Goal: Task Accomplishment & Management: Use online tool/utility

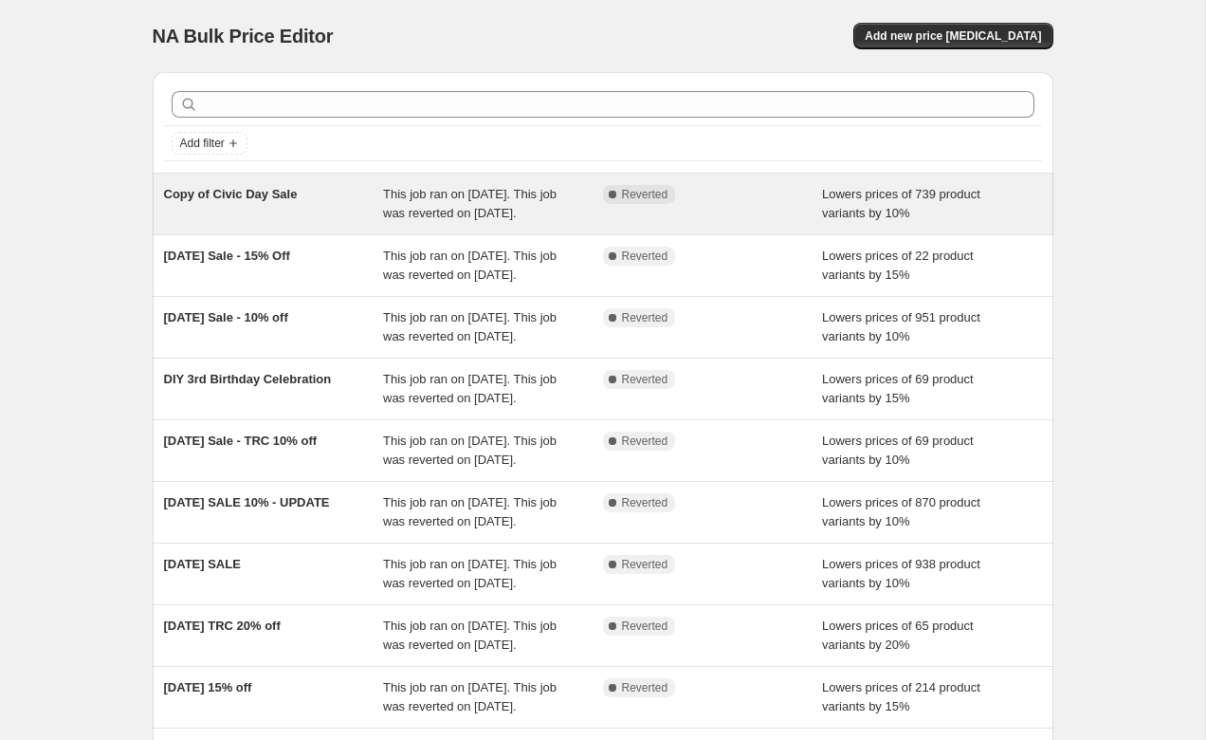
click at [437, 214] on span "This job ran on [DATE]. This job was reverted on [DATE]." at bounding box center [470, 203] width 174 height 33
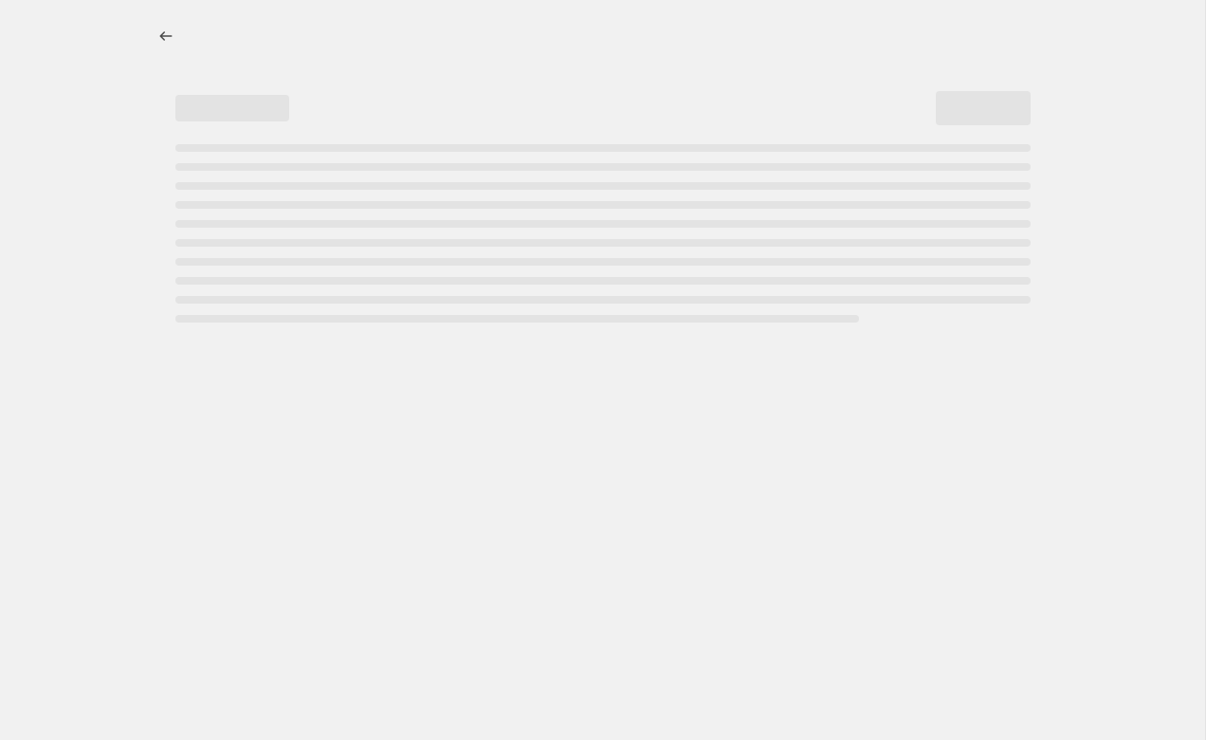
select select "percentage"
select select "collection"
select select "vendor"
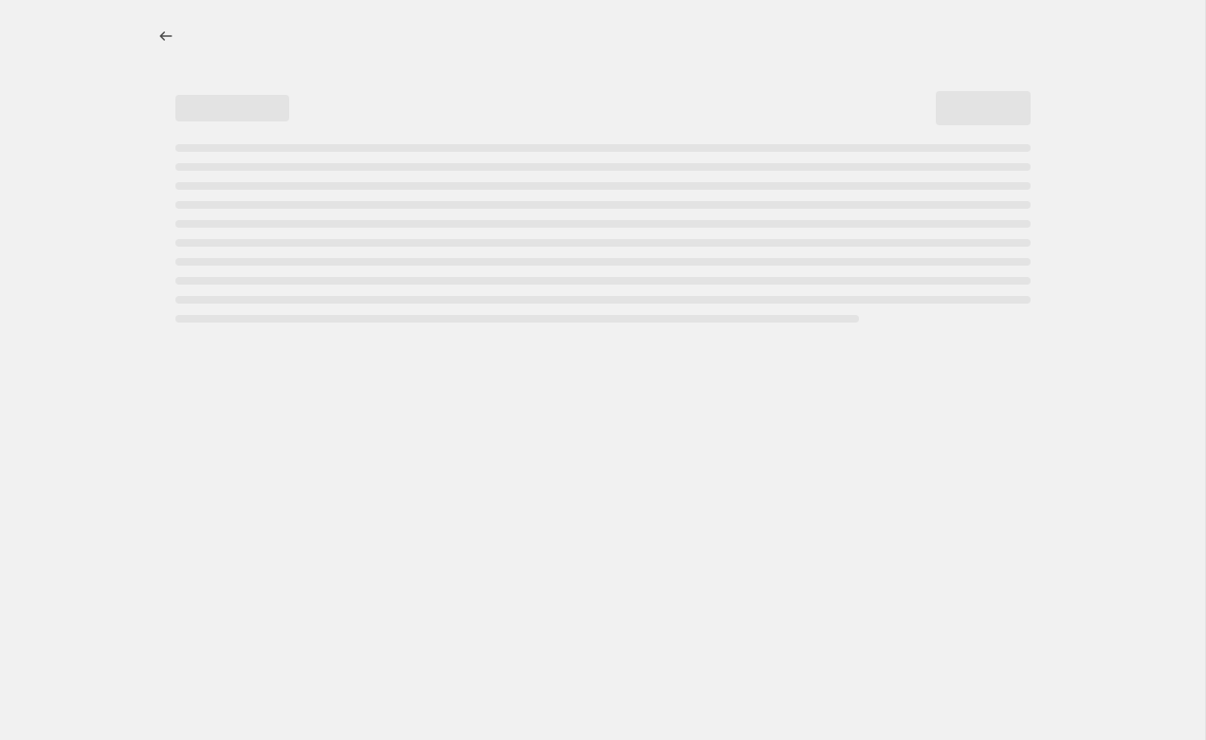
select select "vendor"
select select "tag"
select select "vendor"
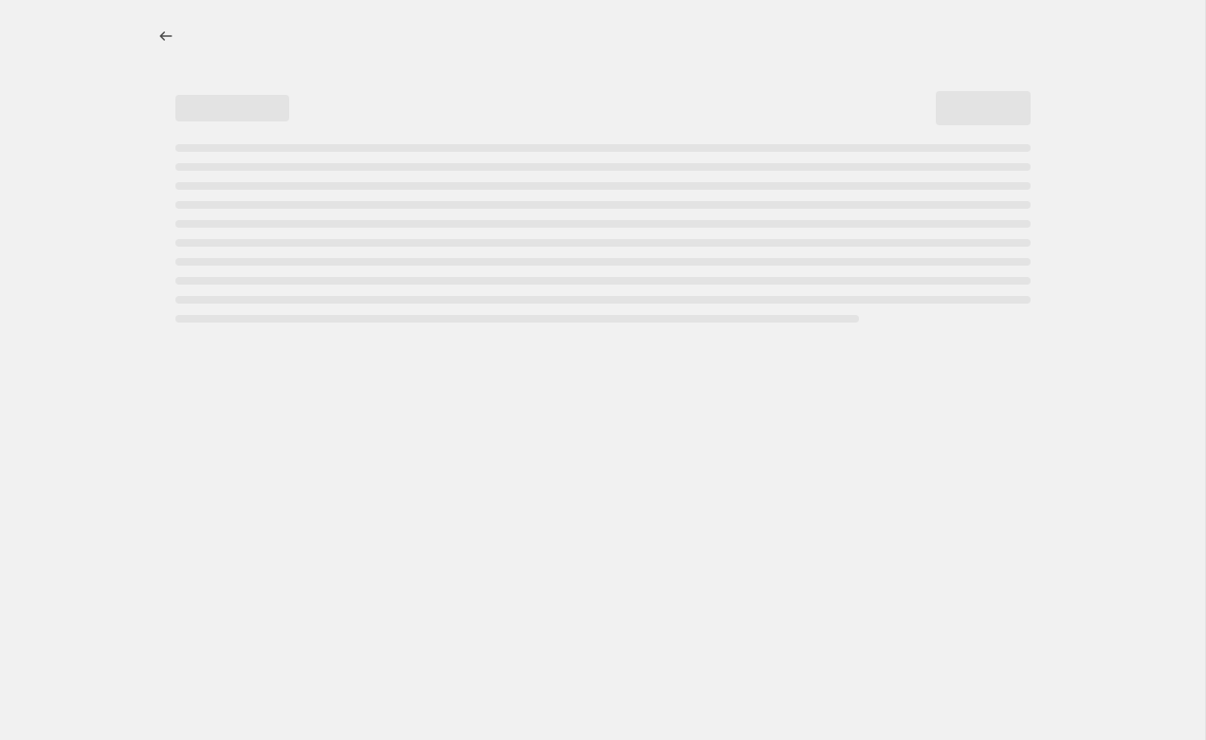
select select "vendor"
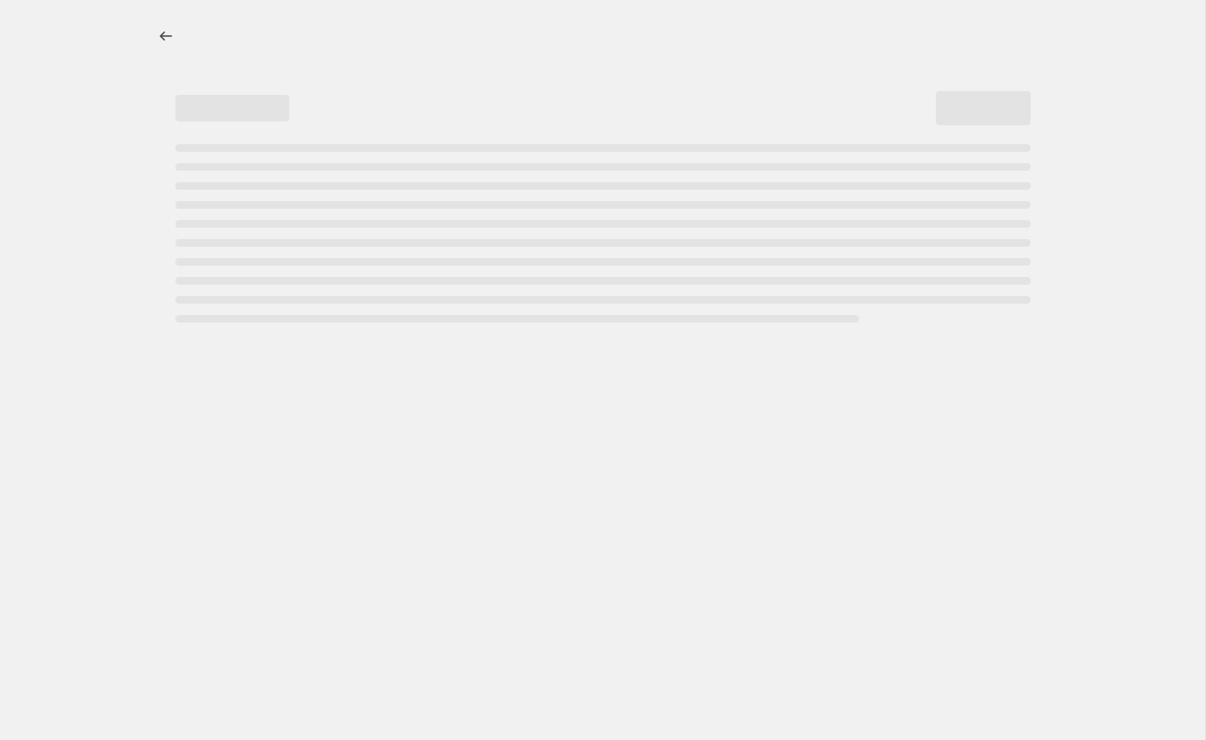
select select "vendor"
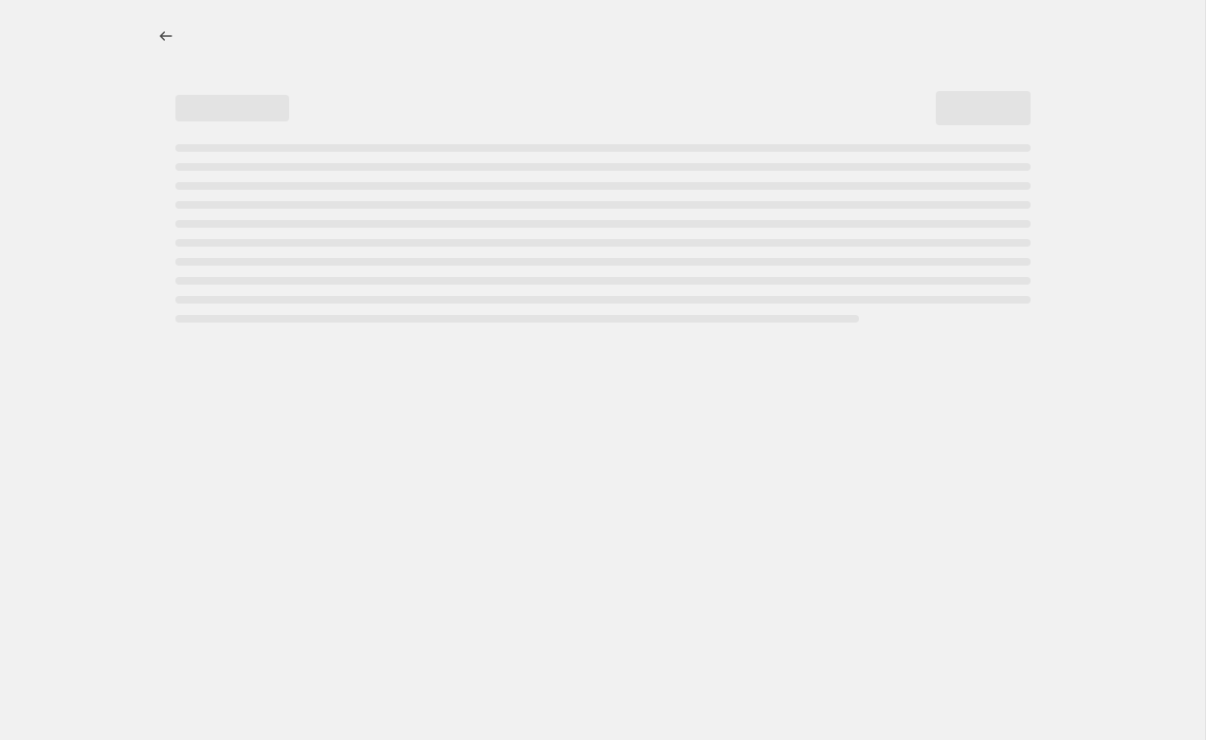
select select "vendor"
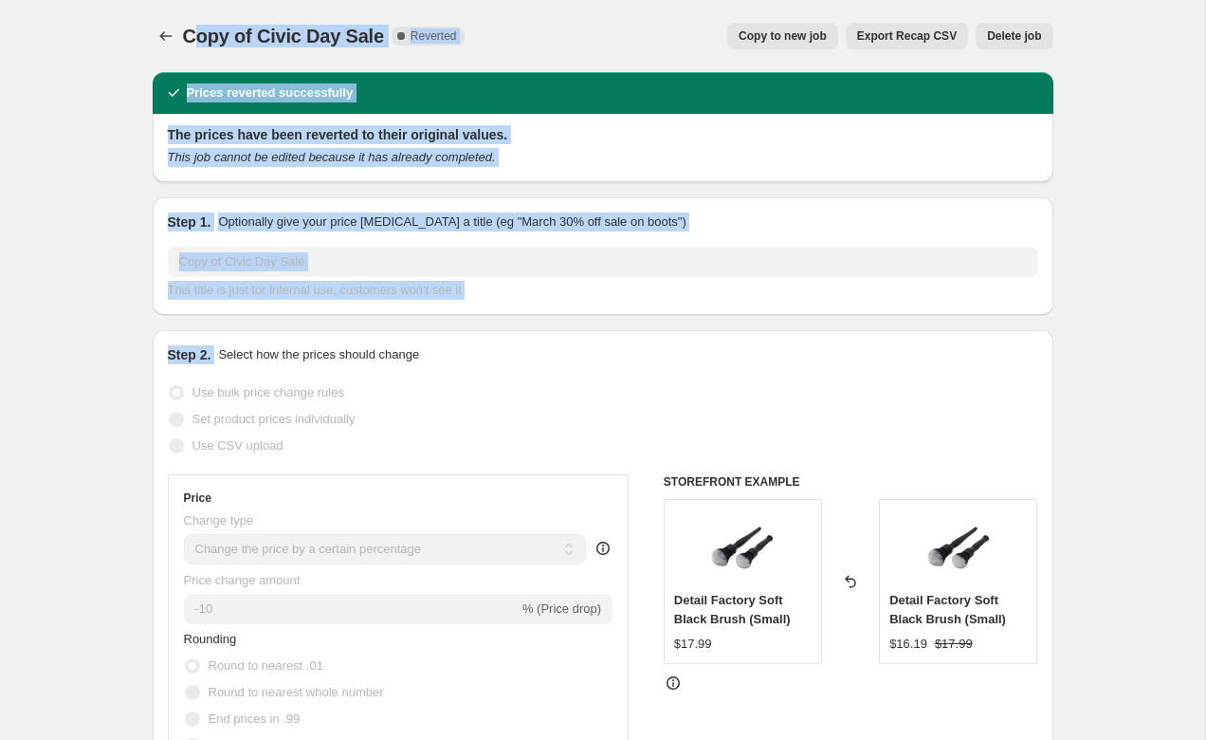
drag, startPoint x: 192, startPoint y: 45, endPoint x: 541, endPoint y: 347, distance: 461.8
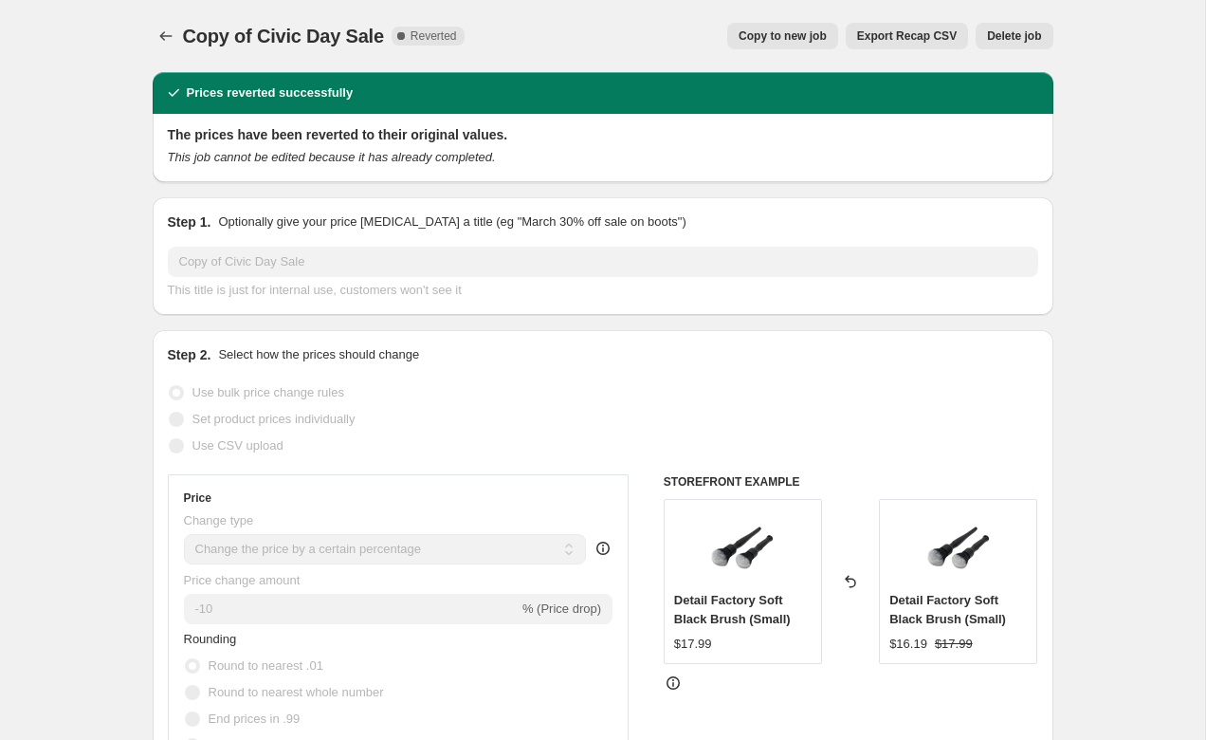
click at [566, 11] on div "Copy of Civic Day Sale. This page is ready Copy of Civic Day Sale Complete Reve…" at bounding box center [603, 36] width 901 height 72
click at [768, 35] on span "Copy to new job" at bounding box center [783, 35] width 88 height 15
select select "percentage"
select select "collection"
select select "vendor"
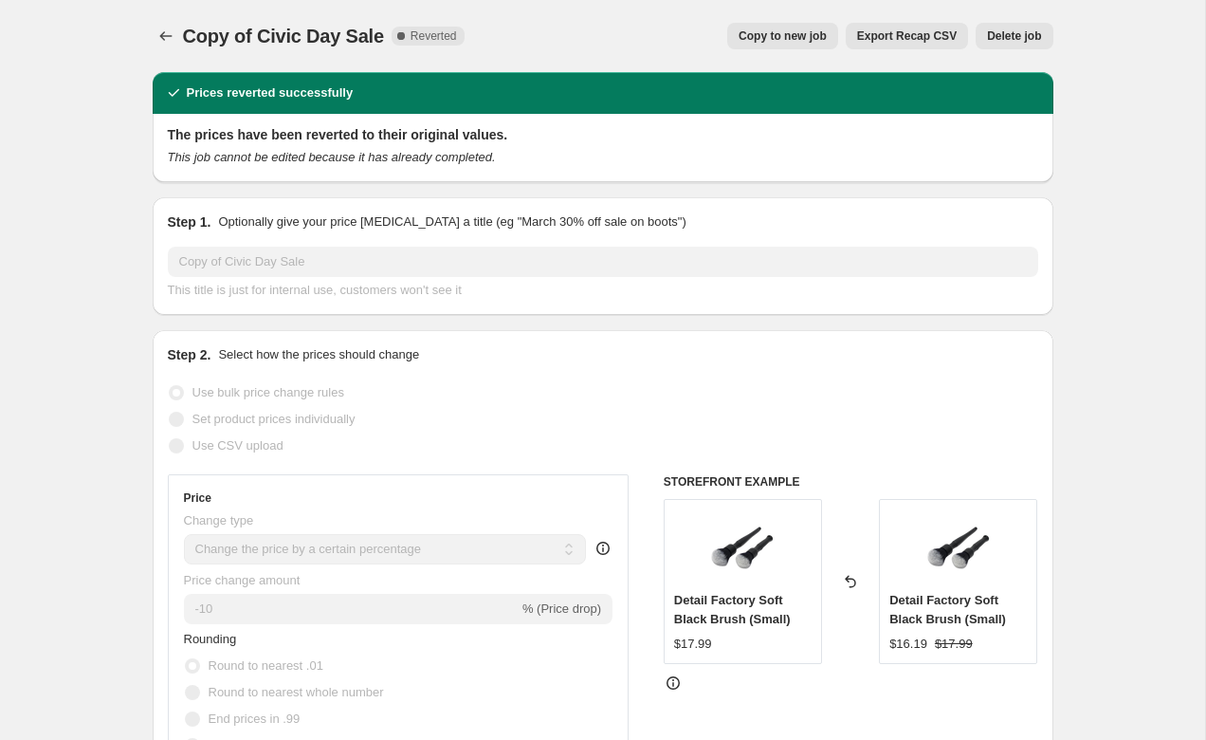
select select "vendor"
select select "tag"
select select "vendor"
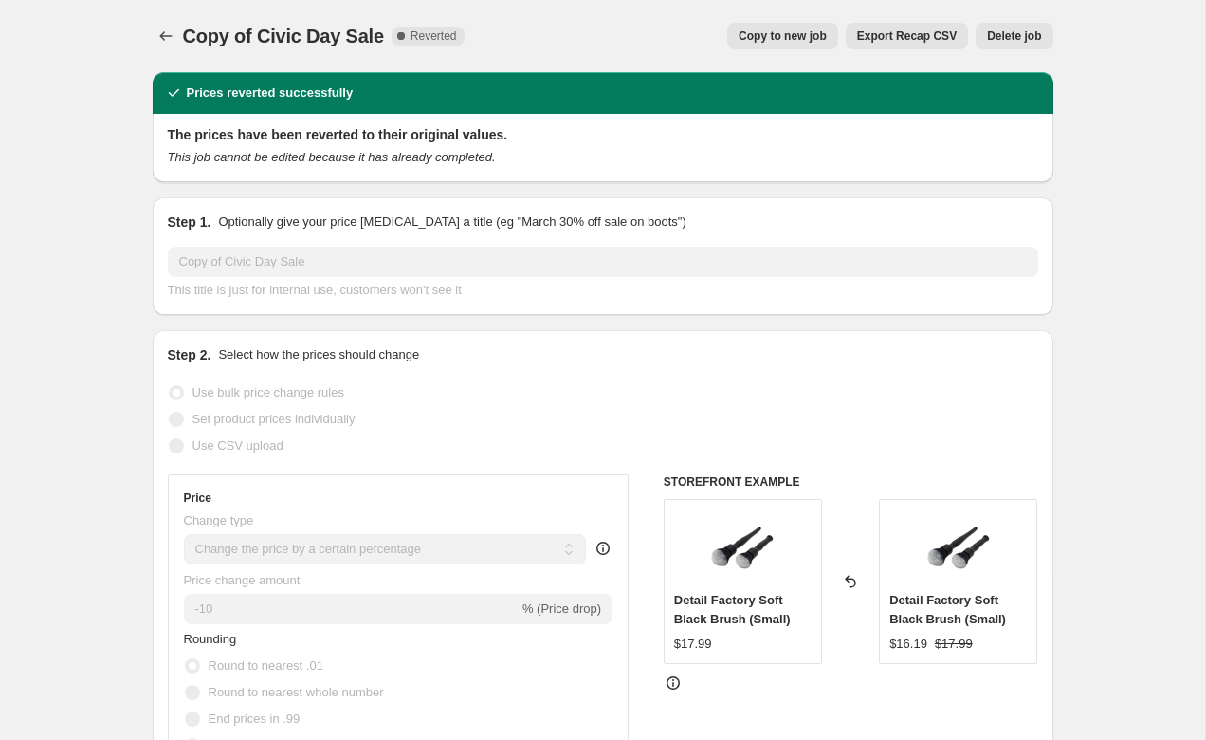
select select "vendor"
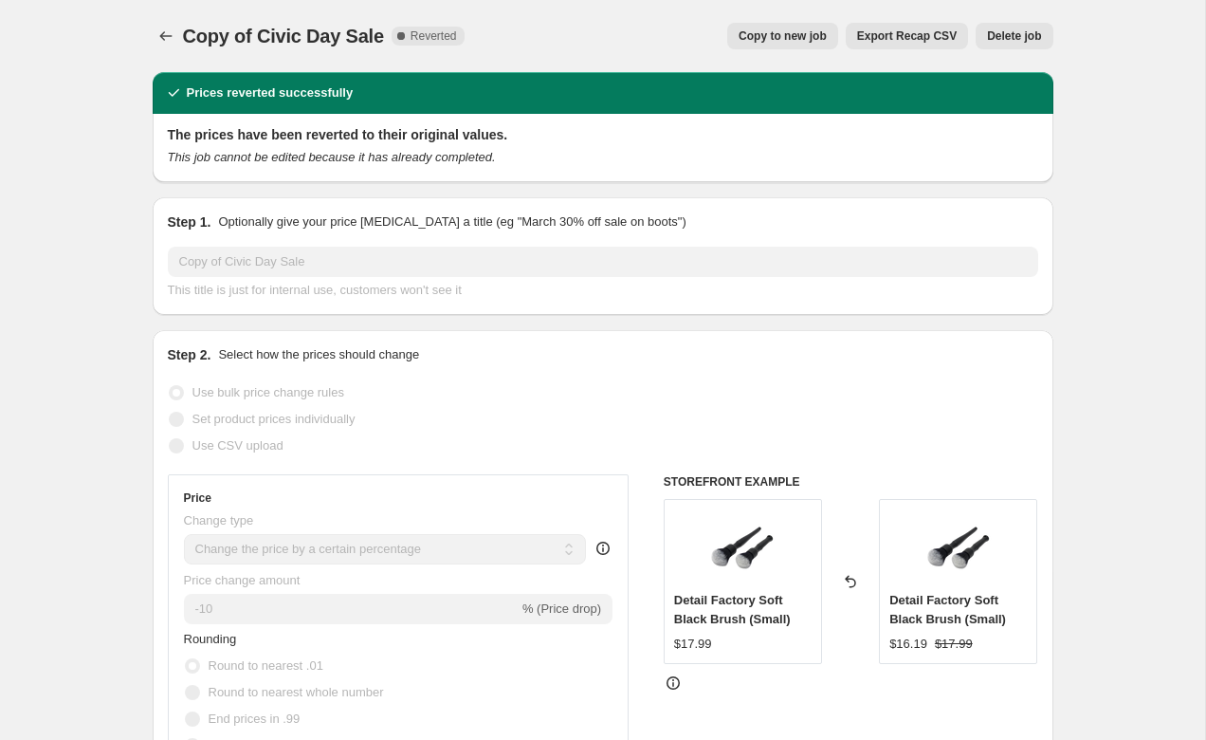
select select "vendor"
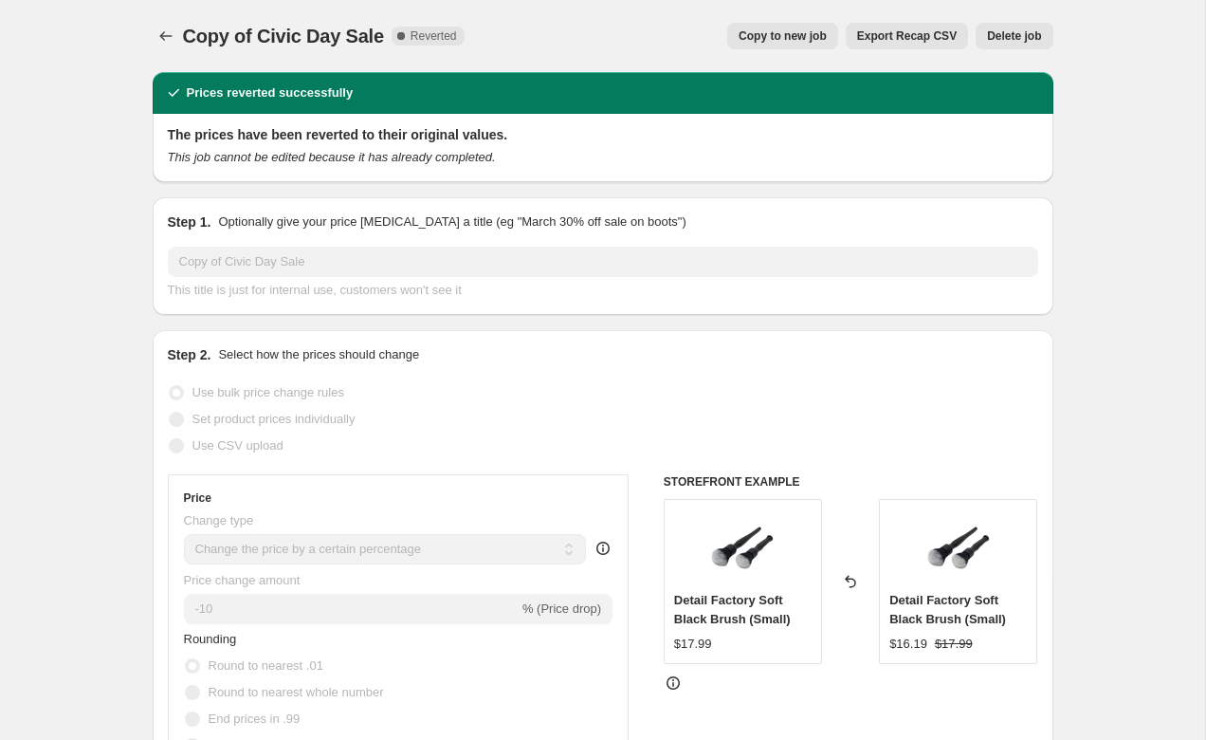
select select "vendor"
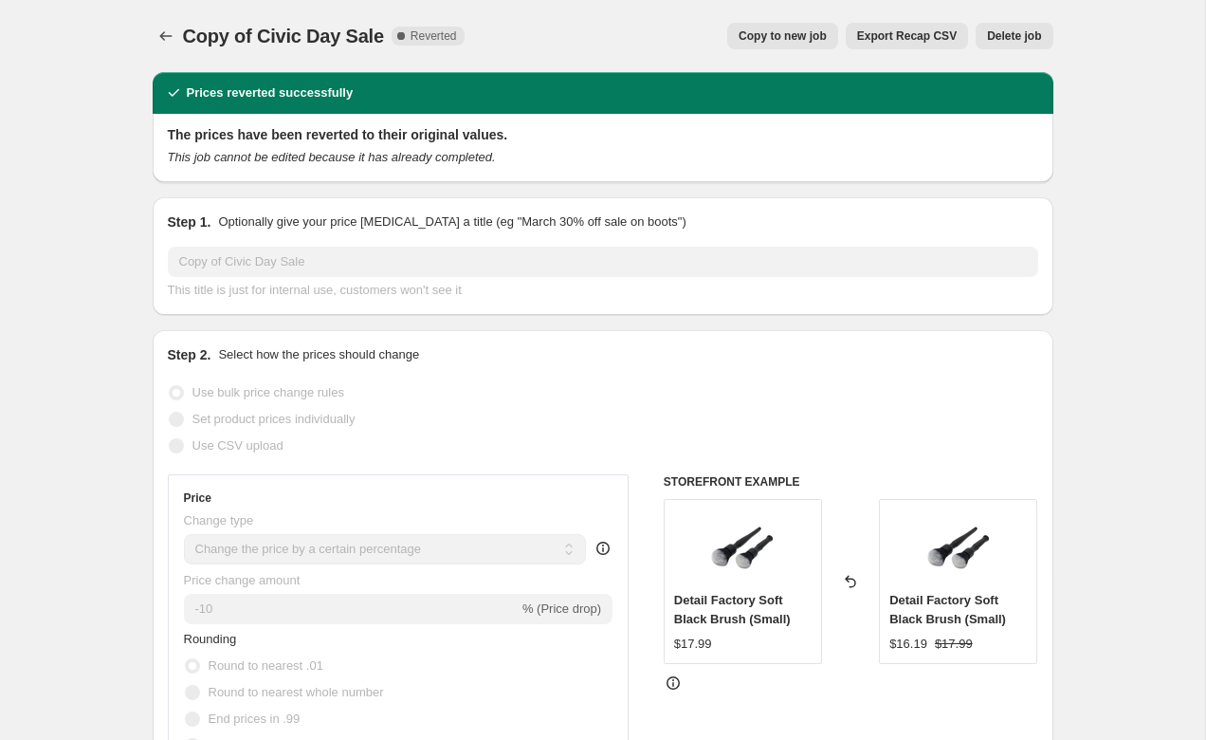
select select "vendor"
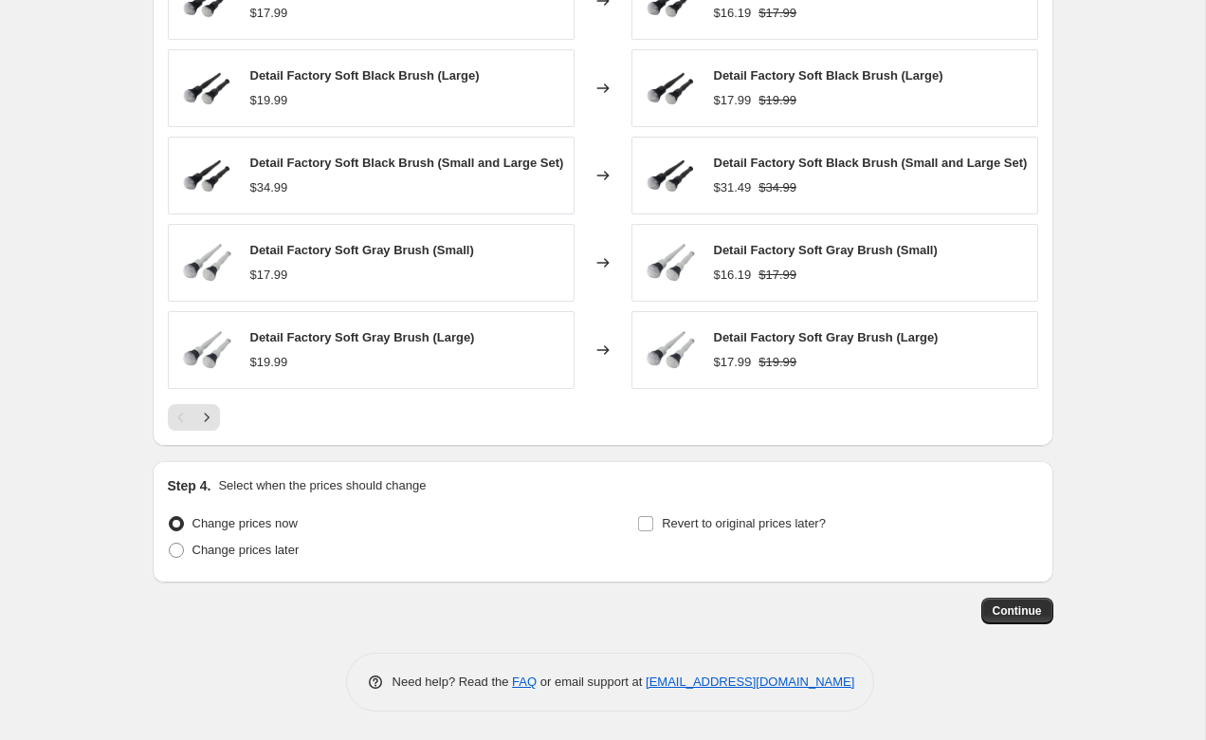
scroll to position [2418, 0]
click at [263, 555] on span "Change prices later" at bounding box center [246, 549] width 107 height 14
click at [170, 543] on input "Change prices later" at bounding box center [169, 542] width 1 height 1
radio input "true"
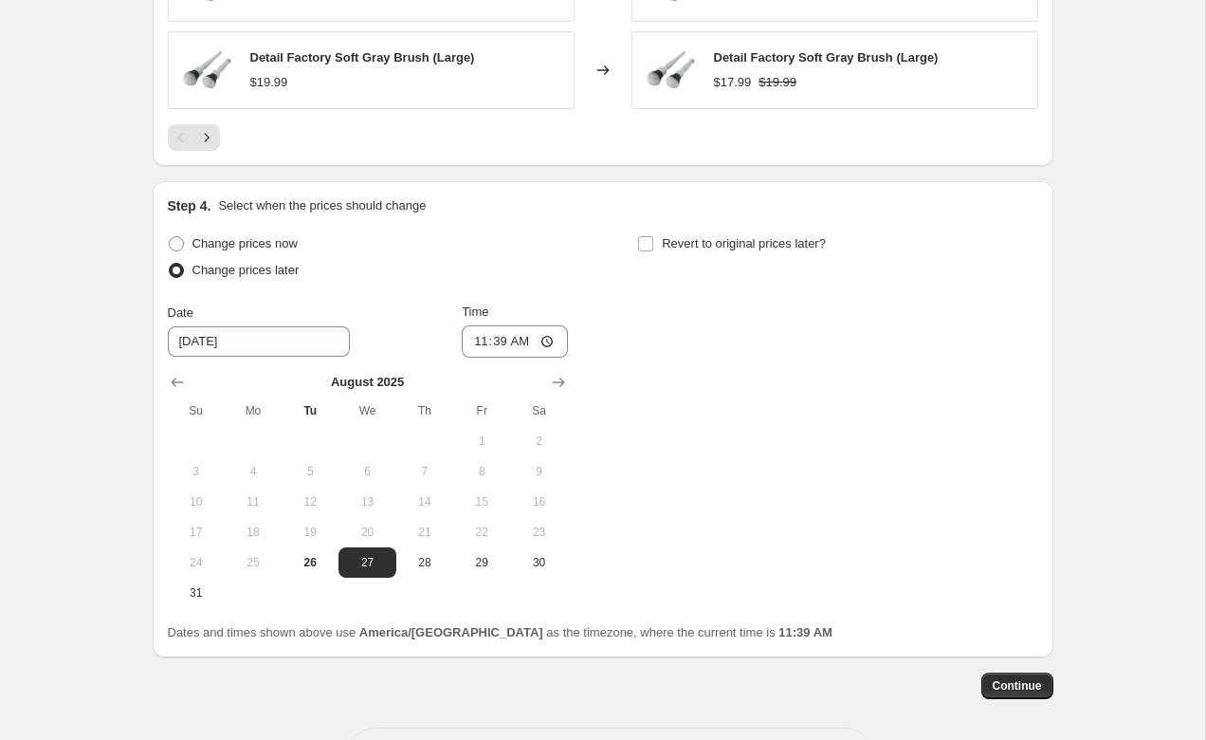
scroll to position [2726, 0]
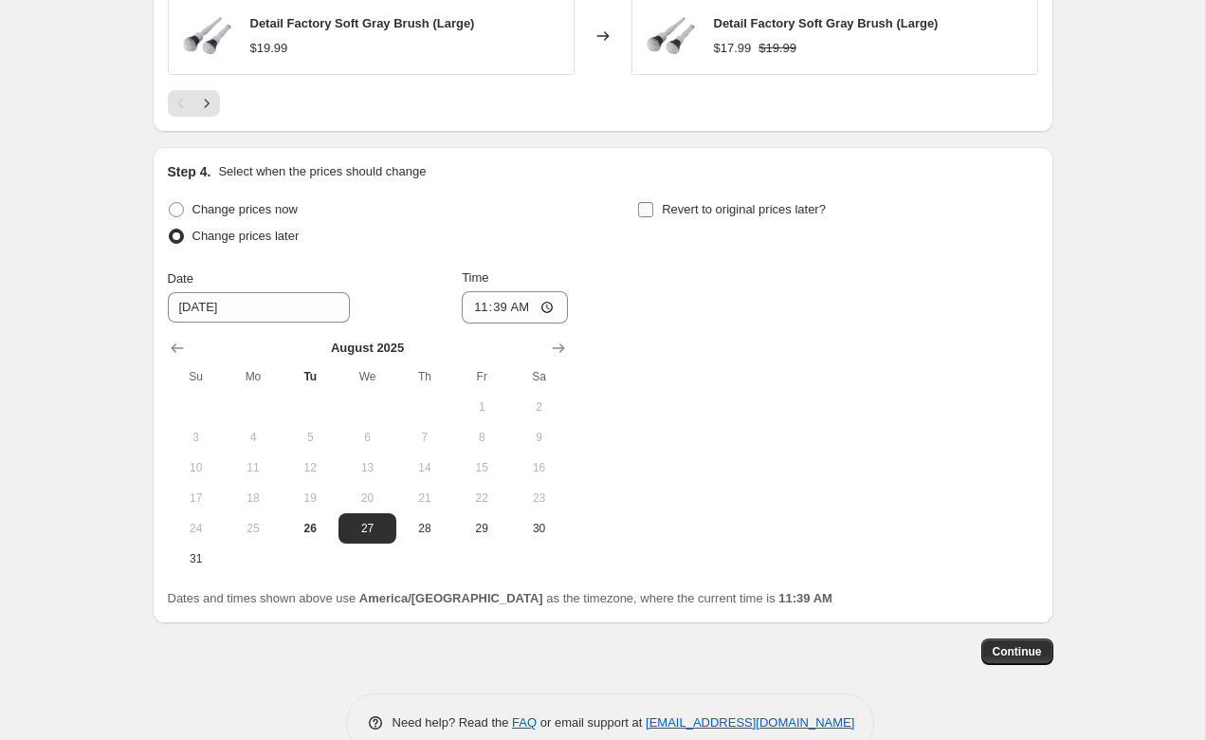
click at [651, 216] on input "Revert to original prices later?" at bounding box center [645, 209] width 15 height 15
checkbox input "true"
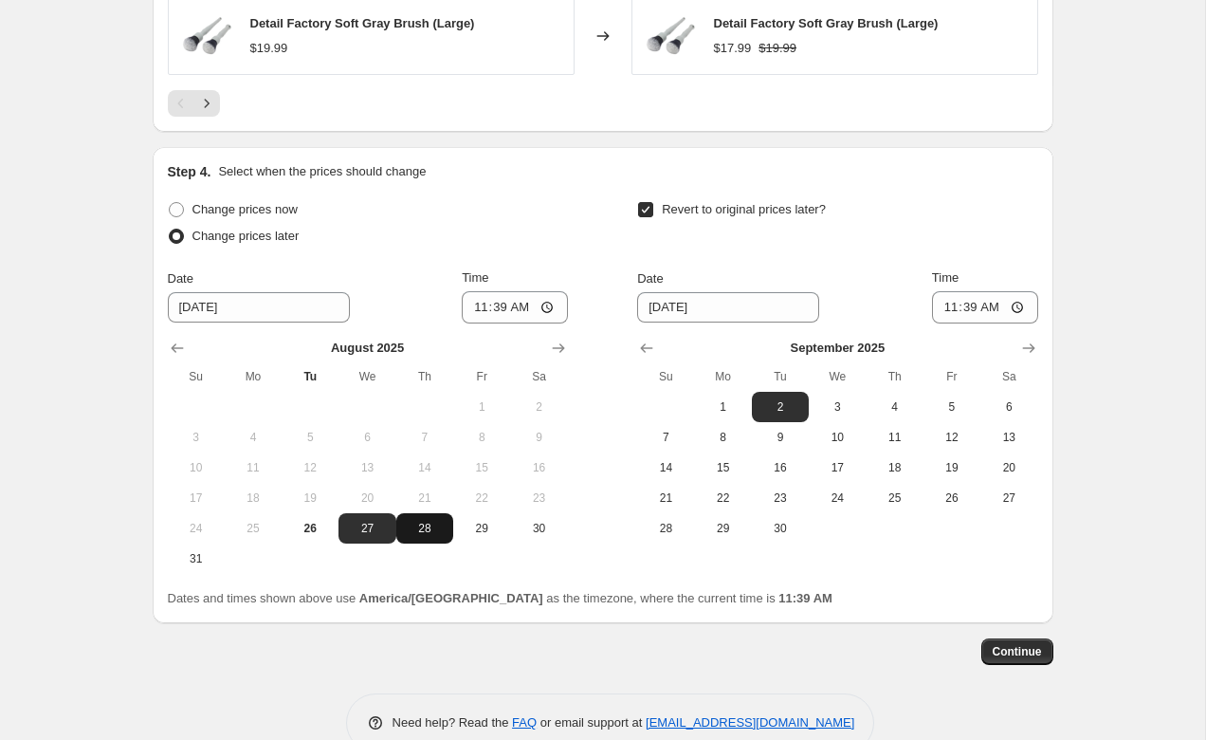
click at [427, 536] on span "28" at bounding box center [425, 528] width 42 height 15
type input "[DATE]"
click at [559, 308] on input "11:39" at bounding box center [515, 307] width 106 height 32
click at [523, 317] on input "08:39" at bounding box center [515, 307] width 106 height 32
type input "08:00"
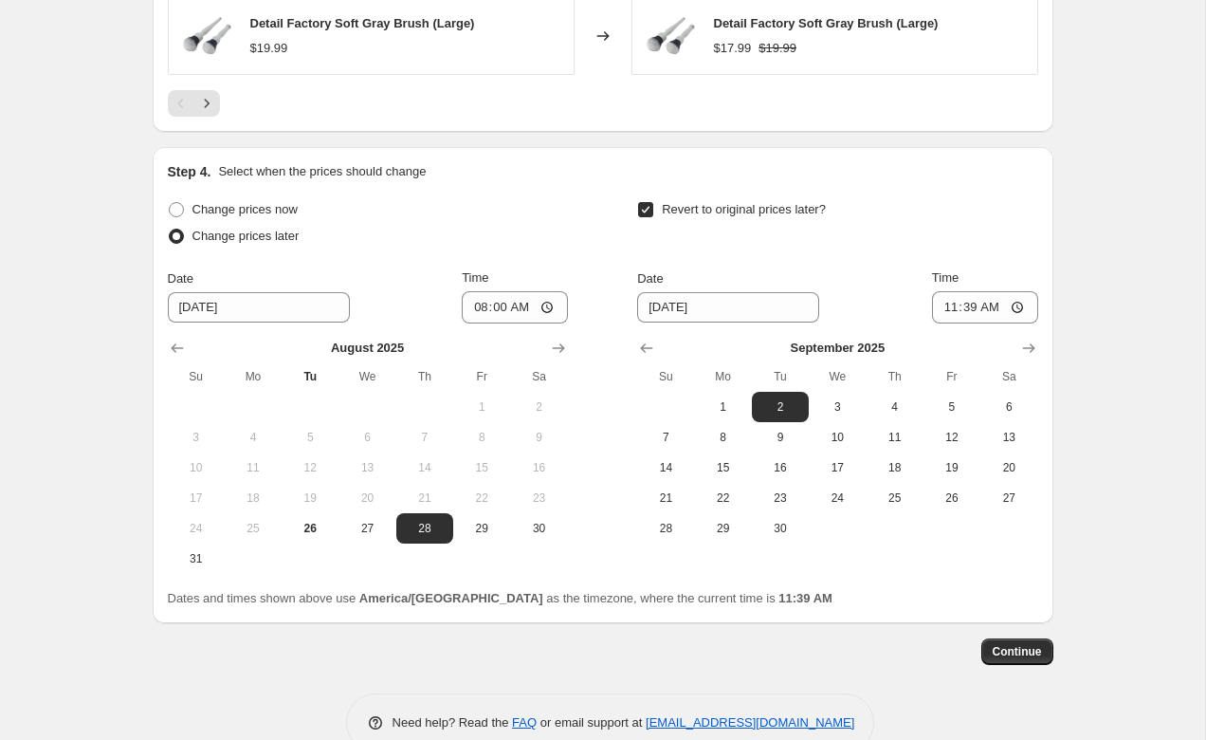
click at [562, 253] on div "Change prices now Change prices later" at bounding box center [368, 224] width 400 height 57
click at [1000, 313] on input "11:39" at bounding box center [985, 307] width 106 height 32
click at [1016, 310] on input "11:59" at bounding box center [985, 307] width 106 height 32
type input "23:59"
click at [1003, 239] on div "Revert to original prices later?" at bounding box center [837, 224] width 400 height 57
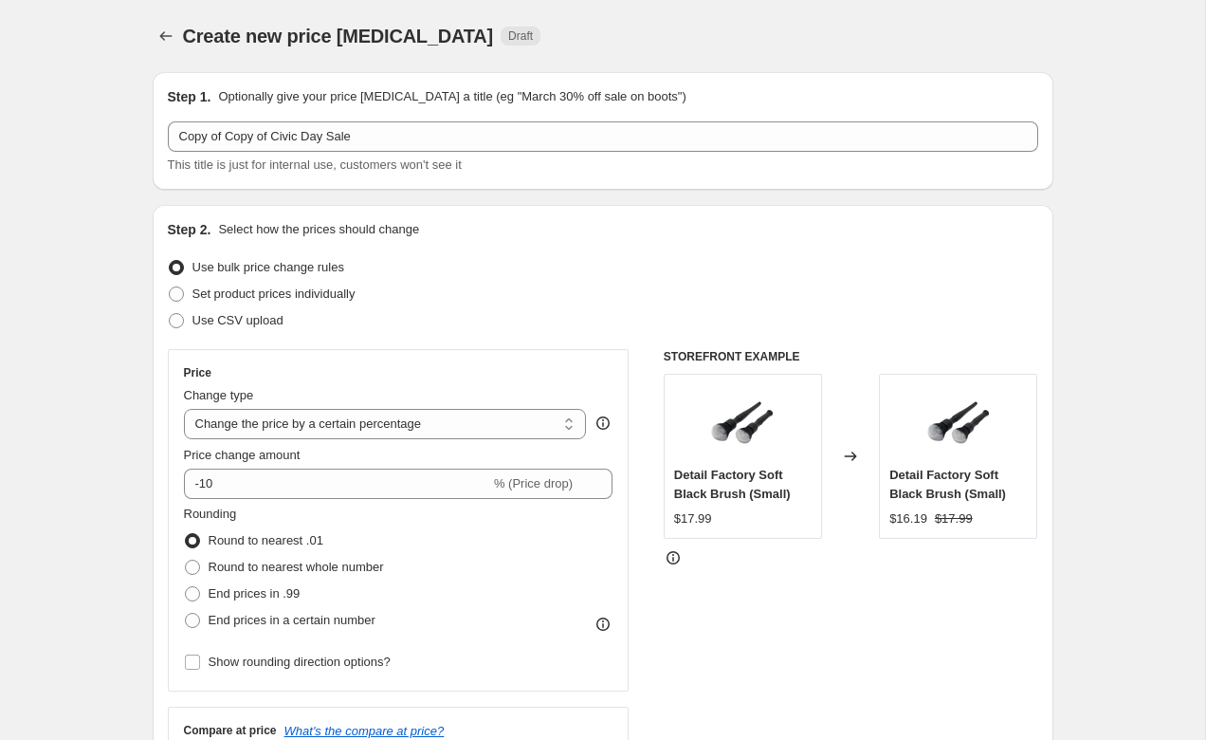
scroll to position [0, 0]
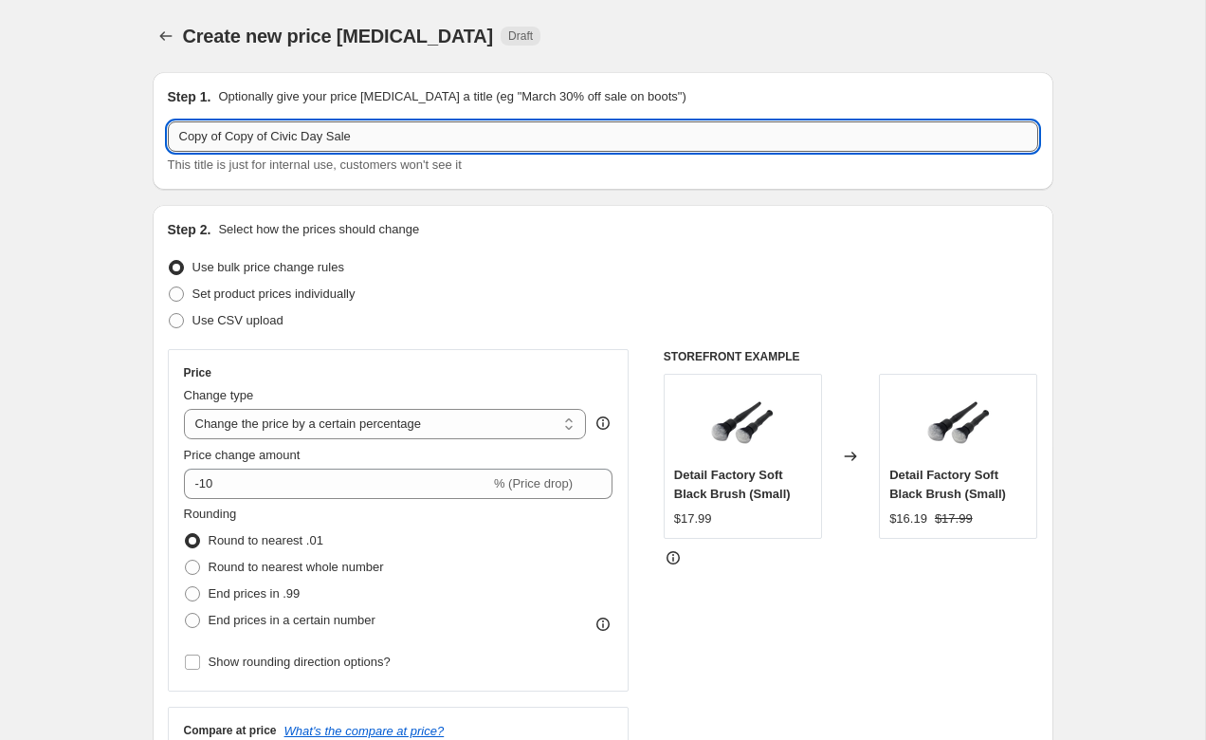
click at [405, 128] on input "Copy of Copy of Civic Day Sale" at bounding box center [603, 136] width 871 height 30
drag, startPoint x: 405, startPoint y: 128, endPoint x: 119, endPoint y: 117, distance: 285.7
type input "[DATE] Sale"
click at [509, 238] on div "Step 2. Select how the prices should change" at bounding box center [603, 229] width 871 height 19
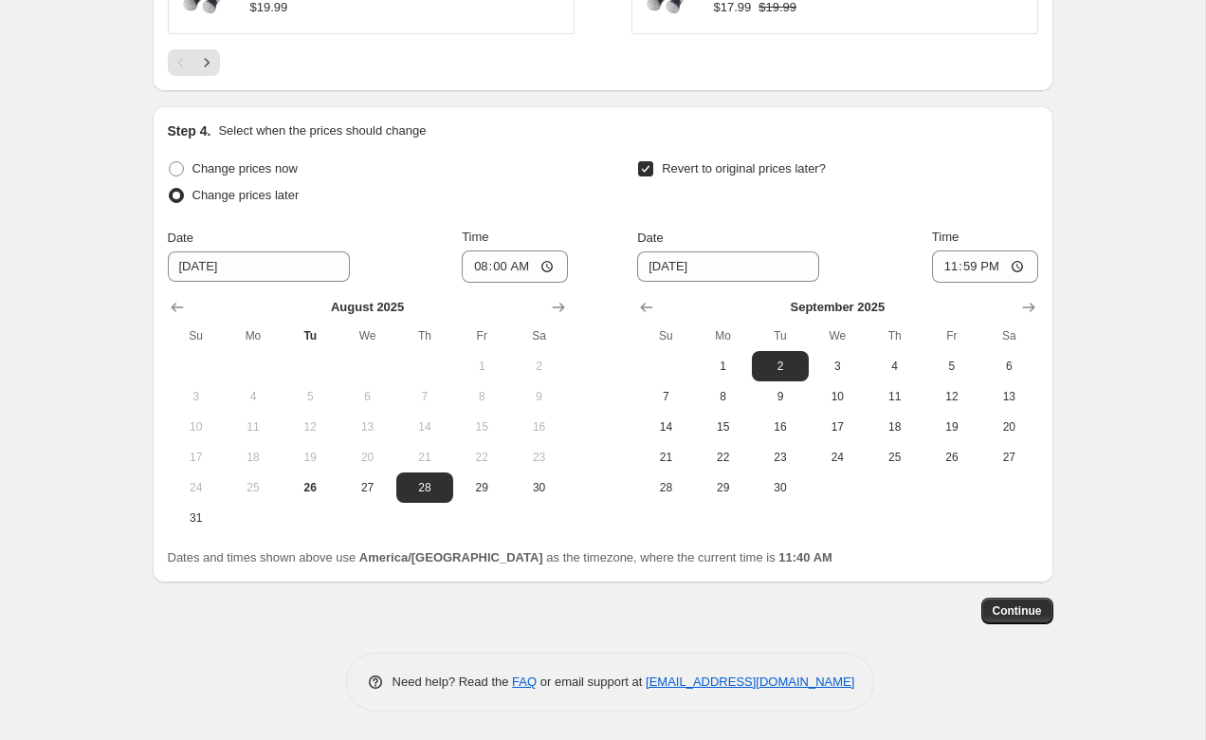
scroll to position [2775, 0]
click at [1018, 614] on span "Continue" at bounding box center [1017, 610] width 49 height 15
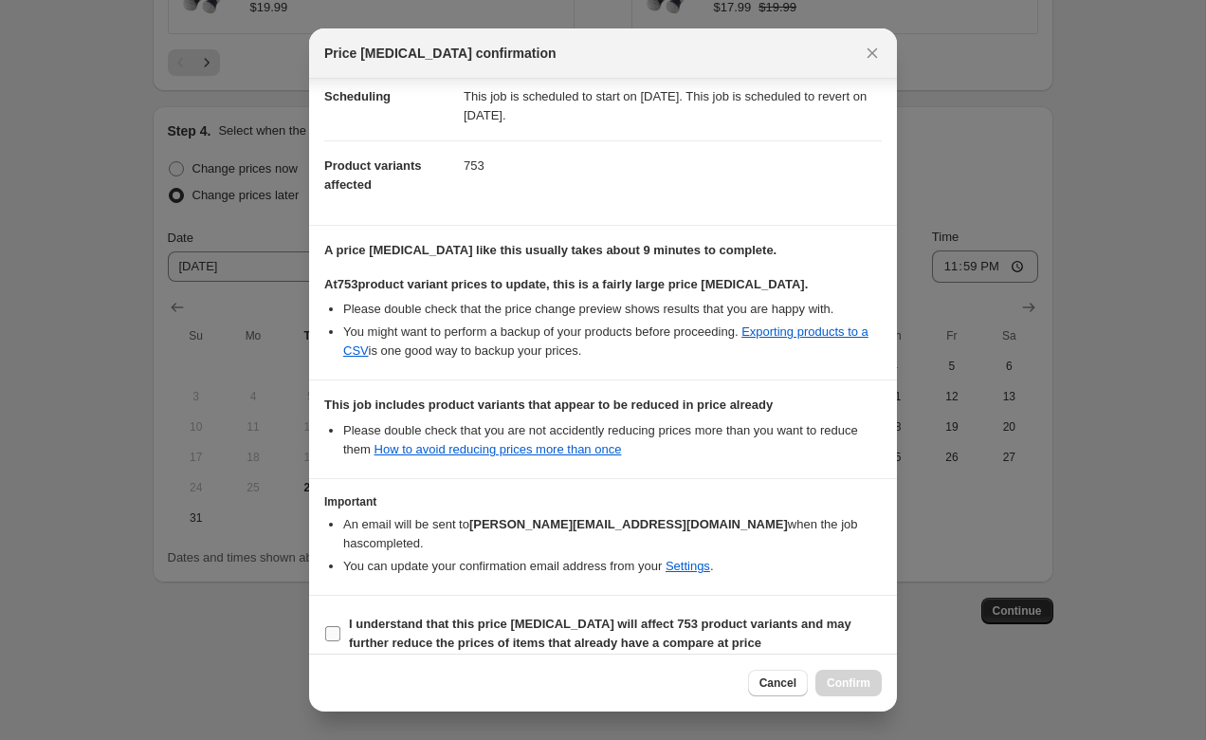
scroll to position [159, 0]
click at [339, 627] on input "I understand that this price [MEDICAL_DATA] will affect 753 product variants an…" at bounding box center [332, 634] width 15 height 15
checkbox input "true"
click at [855, 688] on span "Confirm" at bounding box center [849, 682] width 44 height 15
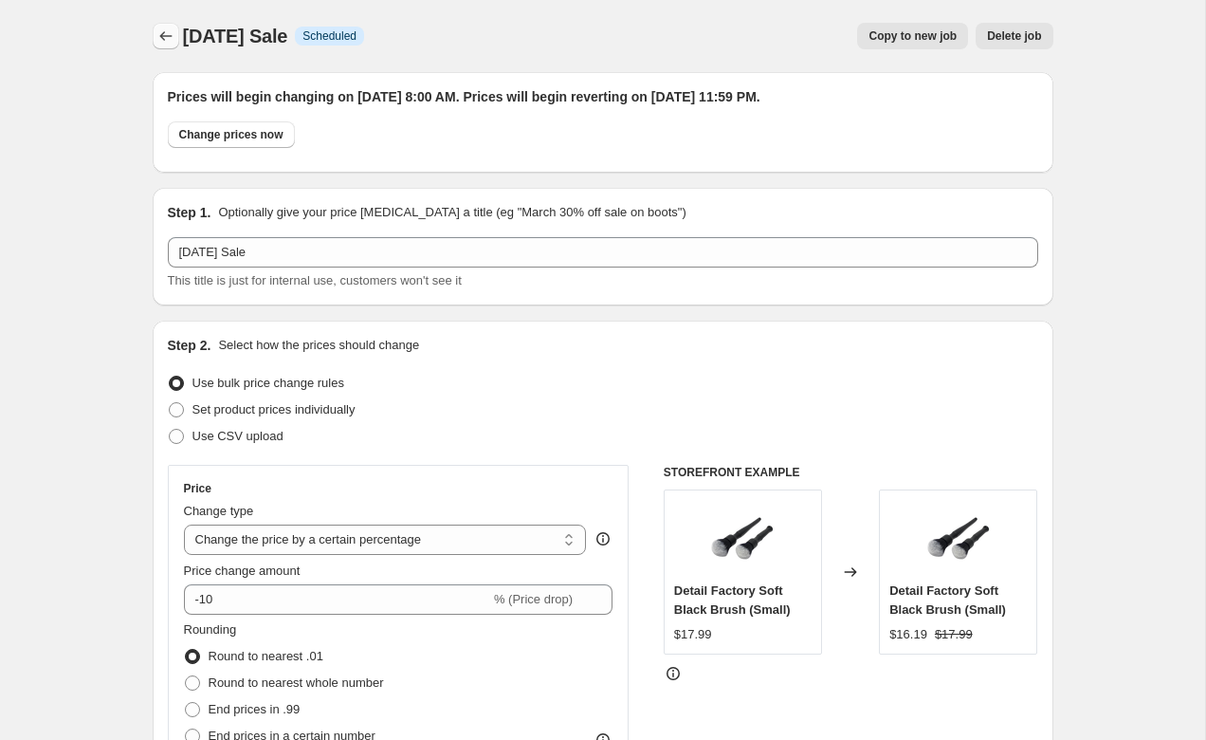
click at [169, 39] on icon "Price change jobs" at bounding box center [165, 36] width 19 height 19
